Goal: Check status: Check status

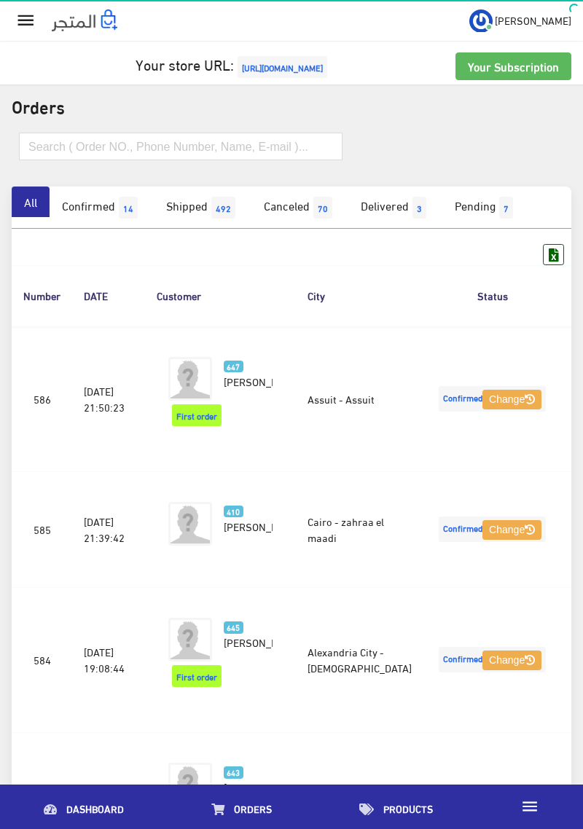
click at [38, 141] on input "text" at bounding box center [180, 147] width 323 height 28
click at [44, 150] on input "text" at bounding box center [180, 147] width 323 height 28
click at [38, 151] on input "text" at bounding box center [180, 147] width 323 height 28
click at [47, 146] on input "text" at bounding box center [180, 147] width 323 height 28
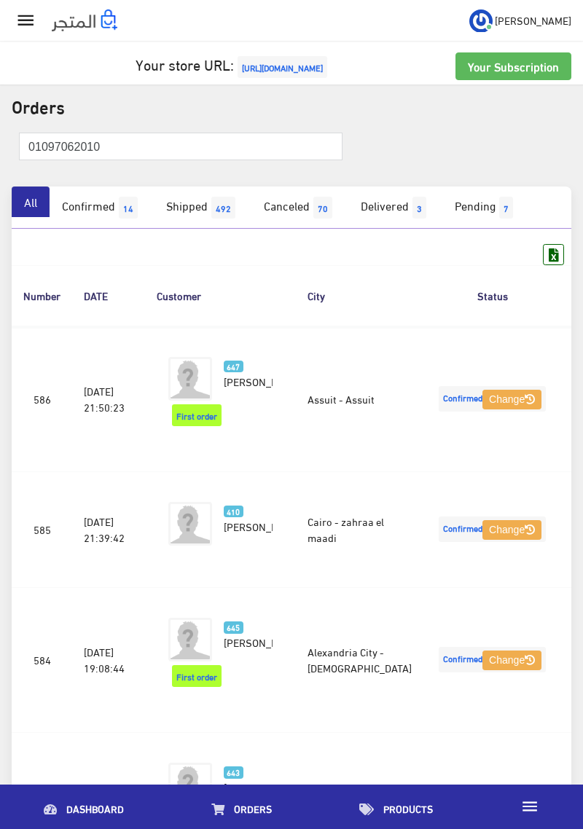
type input "01097062010"
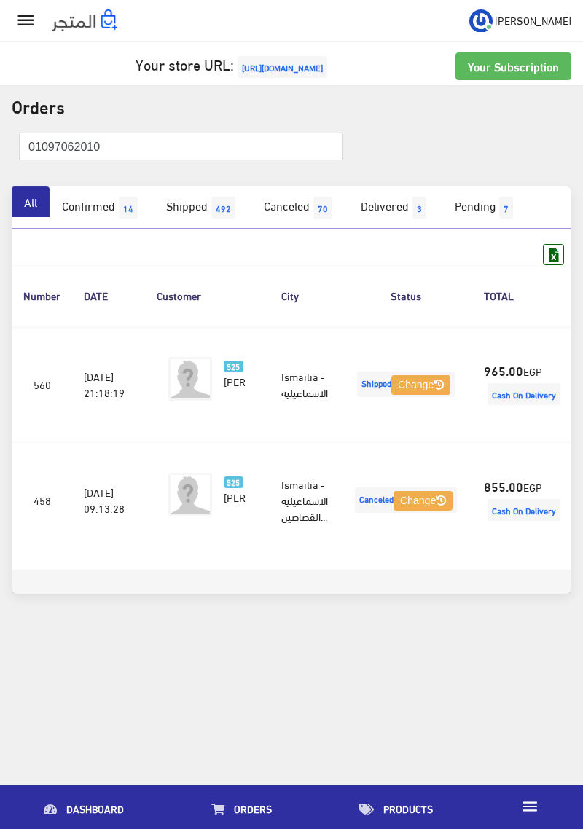
click at [502, 379] on strong "965.00" at bounding box center [503, 370] width 39 height 19
click at [497, 368] on td "965.00 EGP Cash On Delivery" at bounding box center [523, 384] width 103 height 117
click at [516, 401] on span "Cash On Delivery" at bounding box center [523, 394] width 73 height 22
click at [517, 405] on span "Cash On Delivery" at bounding box center [523, 394] width 73 height 22
click at [511, 405] on span "Cash On Delivery" at bounding box center [523, 394] width 73 height 22
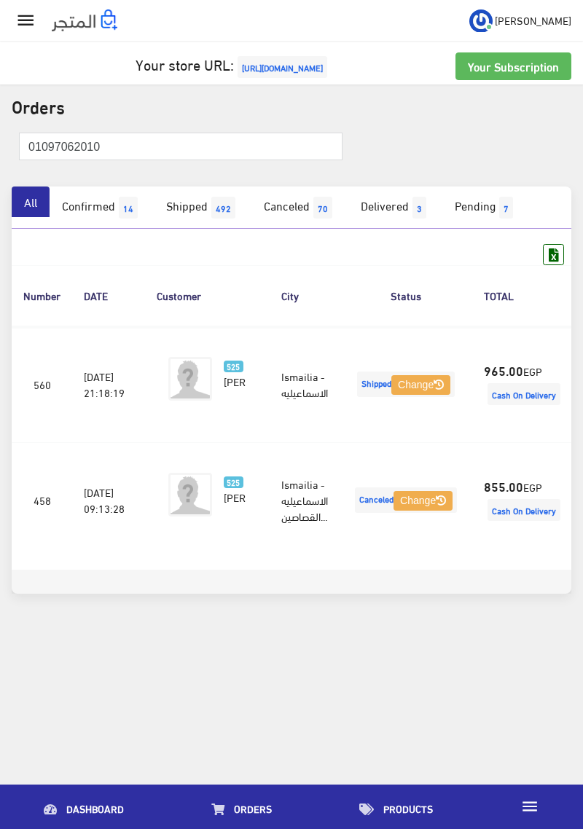
click at [510, 405] on span "Cash On Delivery" at bounding box center [523, 394] width 73 height 22
click at [508, 405] on span "Cash On Delivery" at bounding box center [523, 394] width 73 height 22
click at [513, 405] on span "Cash On Delivery" at bounding box center [523, 394] width 73 height 22
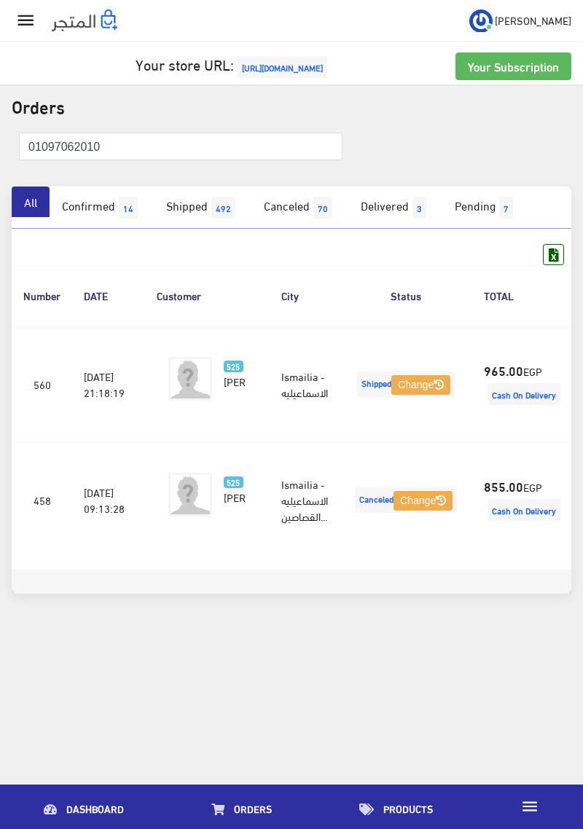
click at [505, 405] on span "Cash On Delivery" at bounding box center [523, 394] width 73 height 22
click at [323, 416] on td "Ismailia - الاسماعيليه" at bounding box center [304, 384] width 70 height 117
click at [224, 391] on span "Nada Abdelmoneim Abd ElRahman" at bounding box center [263, 381] width 78 height 20
click at [200, 380] on img at bounding box center [190, 379] width 44 height 44
click at [511, 405] on span "Cash On Delivery" at bounding box center [523, 394] width 73 height 22
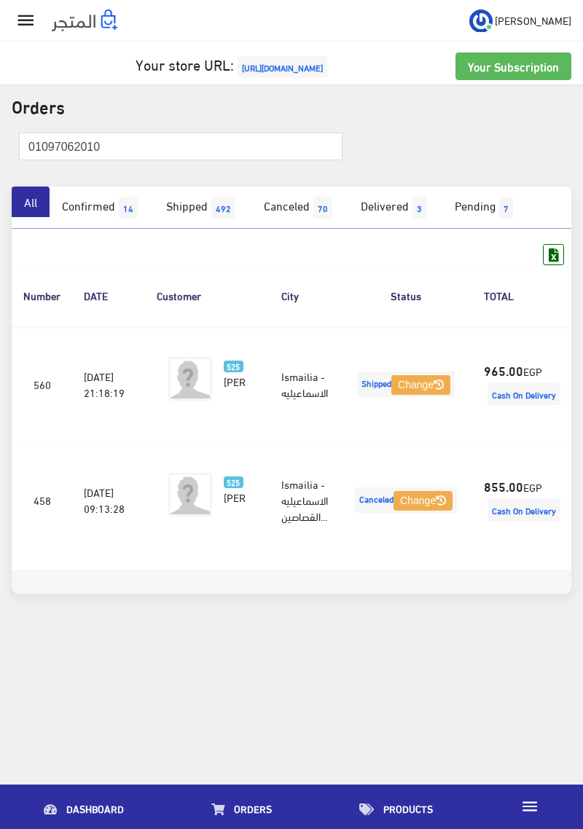
click at [504, 379] on strong "965.00" at bounding box center [503, 370] width 39 height 19
click at [522, 443] on td "965.00 EGP Cash On Delivery" at bounding box center [523, 384] width 103 height 117
click at [519, 443] on td "965.00 EGP Cash On Delivery" at bounding box center [523, 384] width 103 height 117
click at [523, 443] on td "965.00 EGP Cash On Delivery" at bounding box center [523, 384] width 103 height 117
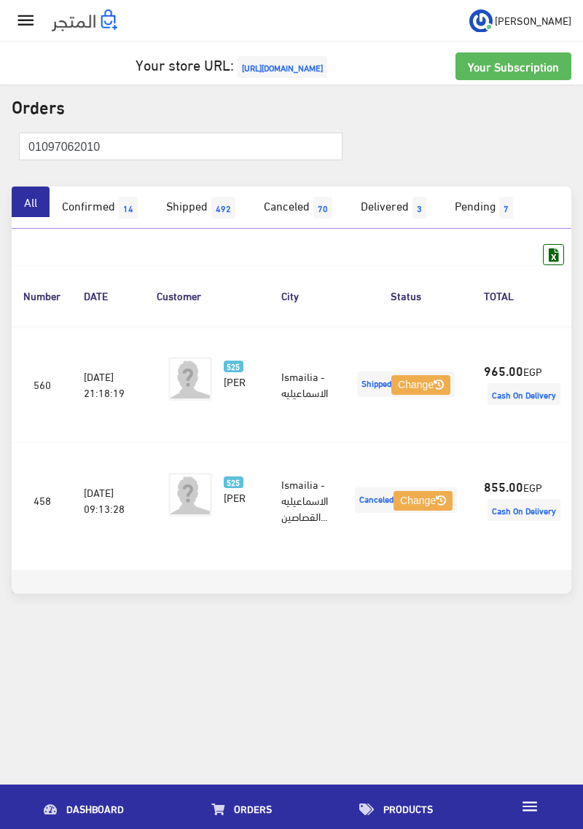
click at [523, 443] on td "965.00 EGP Cash On Delivery" at bounding box center [523, 384] width 103 height 117
click at [522, 443] on td "965.00 EGP Cash On Delivery" at bounding box center [523, 384] width 103 height 117
click at [520, 443] on td "965.00 EGP Cash On Delivery" at bounding box center [523, 384] width 103 height 117
click at [519, 405] on span "Cash On Delivery" at bounding box center [523, 394] width 73 height 22
click at [527, 405] on span "Cash On Delivery" at bounding box center [523, 394] width 73 height 22
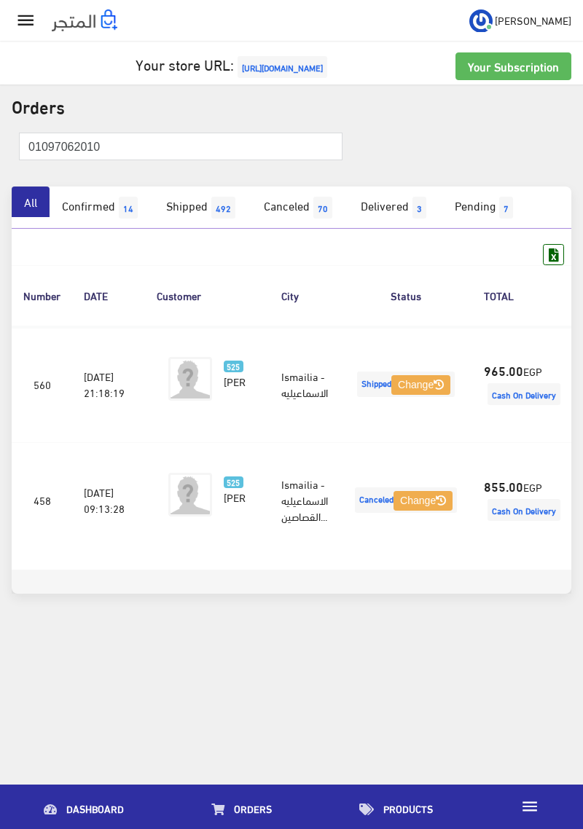
click at [527, 405] on span "Cash On Delivery" at bounding box center [523, 394] width 73 height 22
click at [530, 405] on span "Cash On Delivery" at bounding box center [523, 394] width 73 height 22
click at [521, 405] on span "Cash On Delivery" at bounding box center [523, 394] width 73 height 22
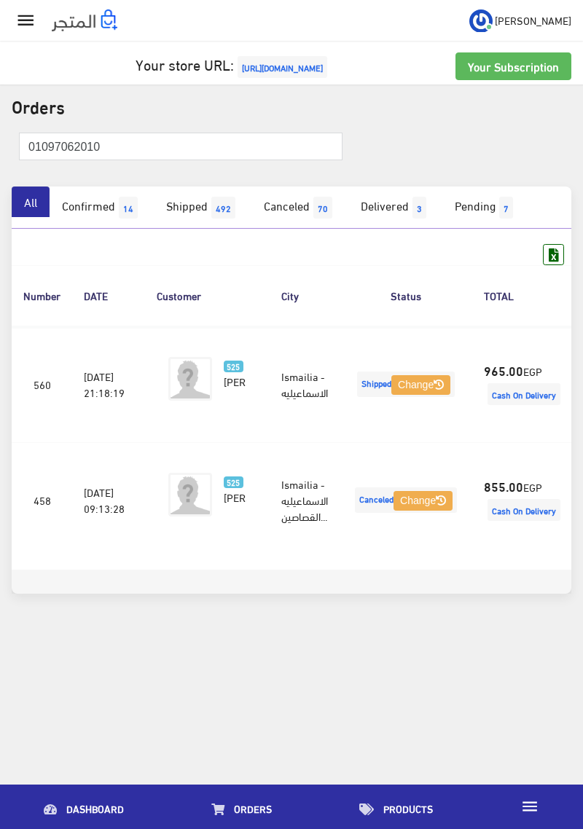
click at [498, 403] on span "Cash On Delivery" at bounding box center [523, 394] width 73 height 22
click at [509, 379] on strong "965.00" at bounding box center [503, 370] width 39 height 19
click at [503, 379] on strong "965.00" at bounding box center [503, 370] width 39 height 19
click at [508, 379] on strong "965.00" at bounding box center [503, 370] width 39 height 19
click at [530, 402] on span "Cash On Delivery" at bounding box center [523, 394] width 73 height 22
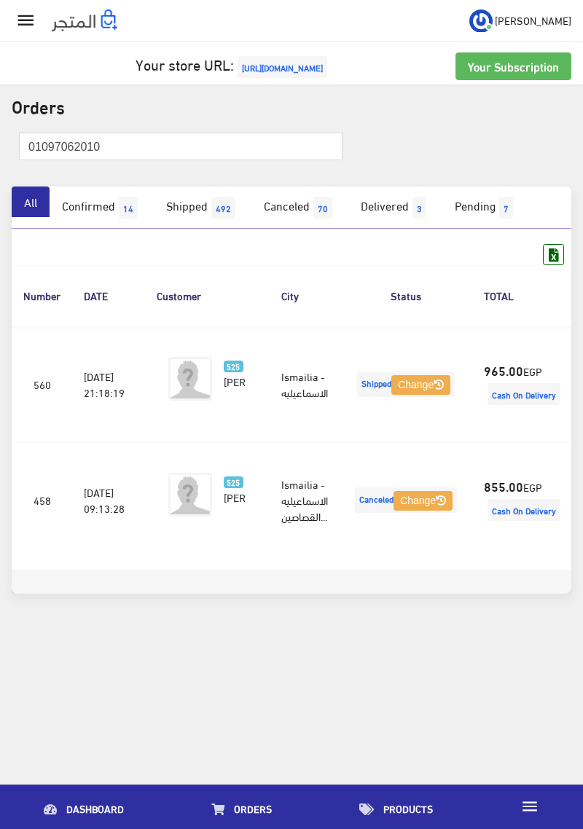
click at [511, 404] on span "Cash On Delivery" at bounding box center [523, 394] width 73 height 22
click at [522, 405] on span "Cash On Delivery" at bounding box center [523, 394] width 73 height 22
click at [513, 405] on span "Cash On Delivery" at bounding box center [523, 394] width 73 height 22
click at [523, 405] on span "Cash On Delivery" at bounding box center [523, 394] width 73 height 22
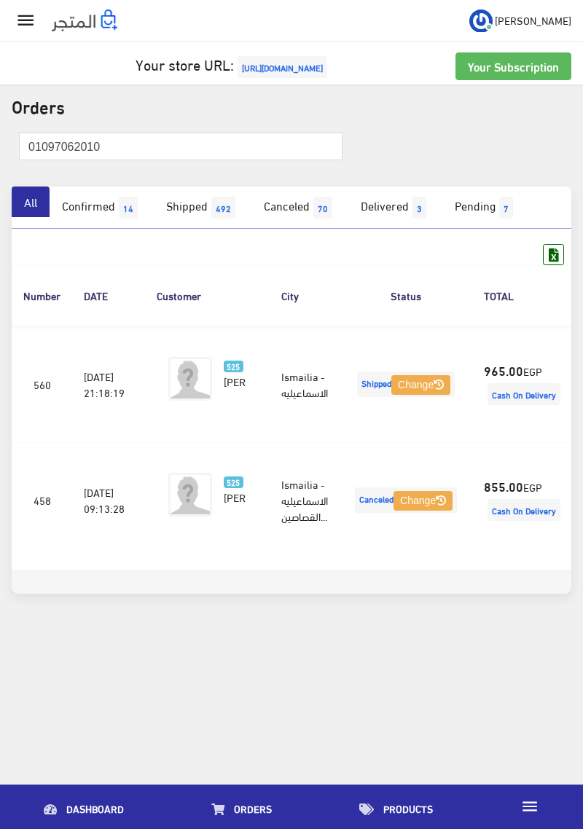
click at [527, 399] on td "965.00 EGP Cash On Delivery" at bounding box center [523, 384] width 103 height 117
click at [35, 412] on td "560" at bounding box center [42, 384] width 60 height 117
click at [294, 399] on td "Ismailia - الاسماعيليه" at bounding box center [304, 384] width 70 height 117
click at [228, 391] on span "Nada Abdelmoneim Abd ElRahman" at bounding box center [263, 381] width 78 height 20
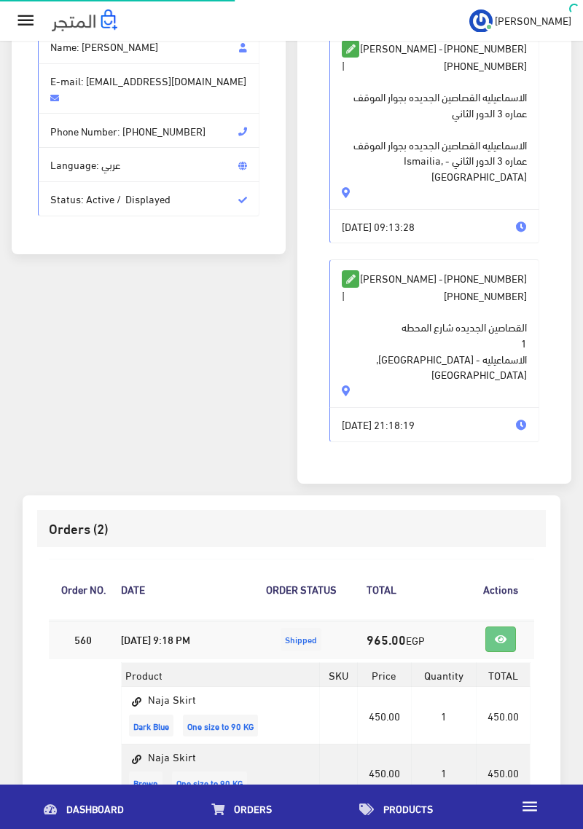
scroll to position [419, 0]
